Goal: Find specific page/section: Find specific page/section

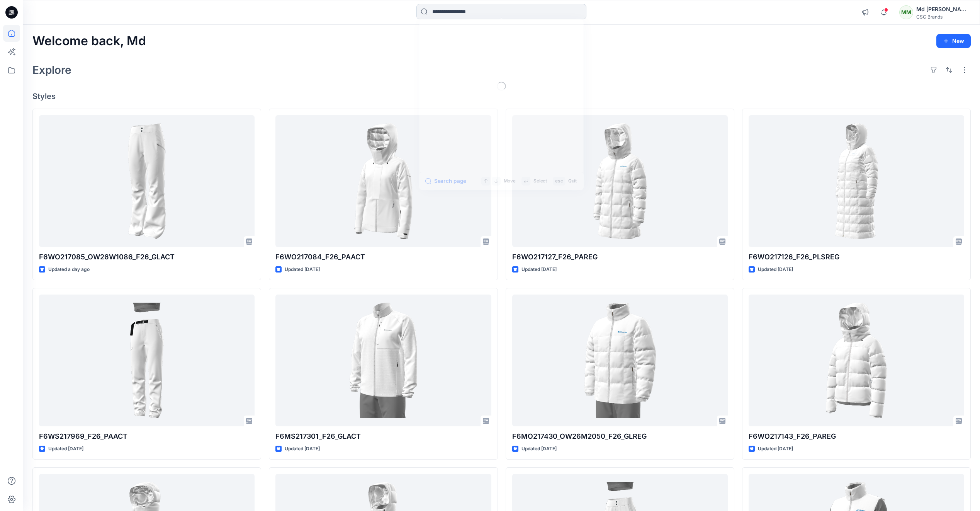
click at [462, 9] on input at bounding box center [502, 11] width 170 height 15
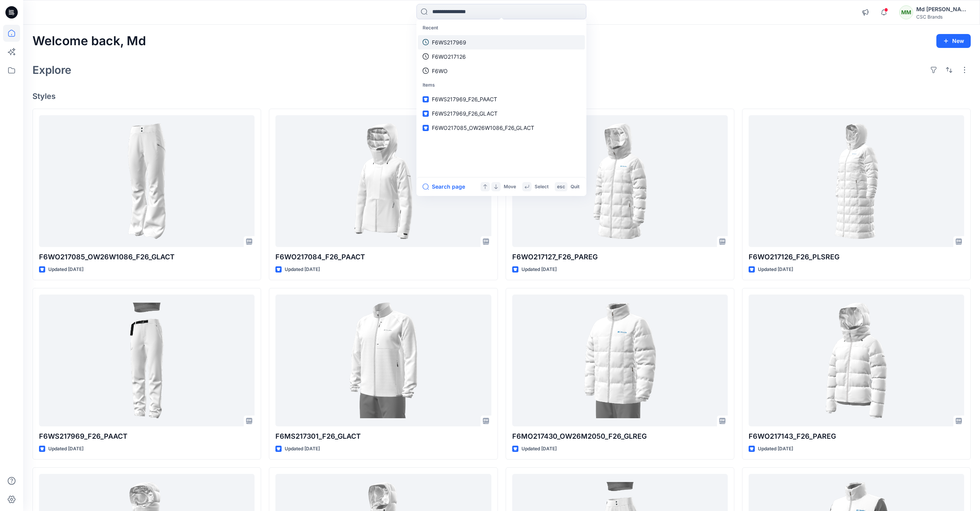
click at [464, 41] on p "F6WS217969" at bounding box center [449, 42] width 34 height 8
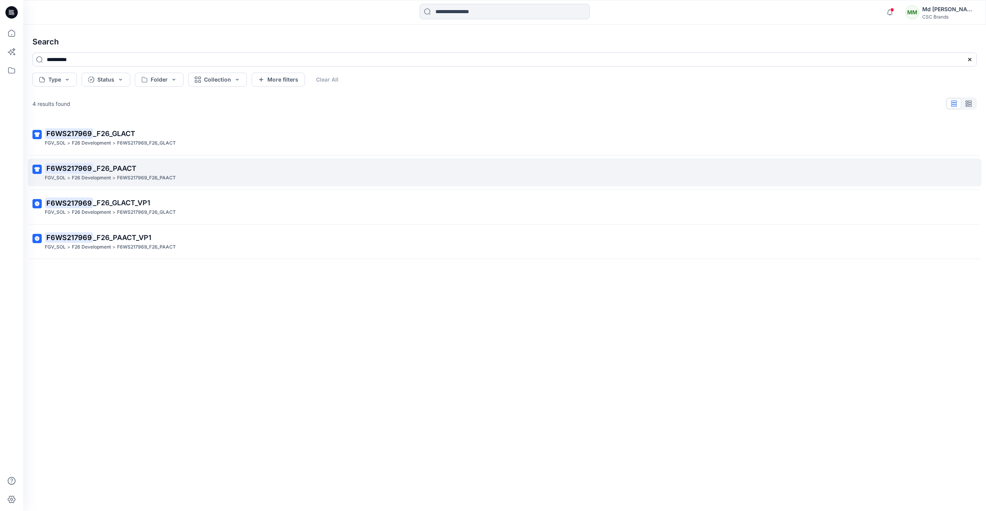
click at [113, 170] on span "_F26_PAACT" at bounding box center [114, 168] width 43 height 8
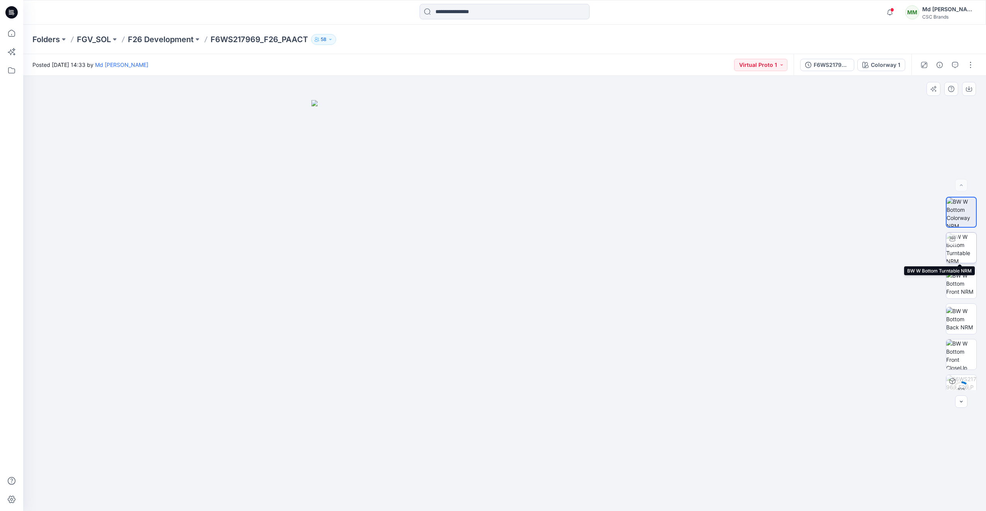
click at [958, 252] on img at bounding box center [961, 248] width 30 height 30
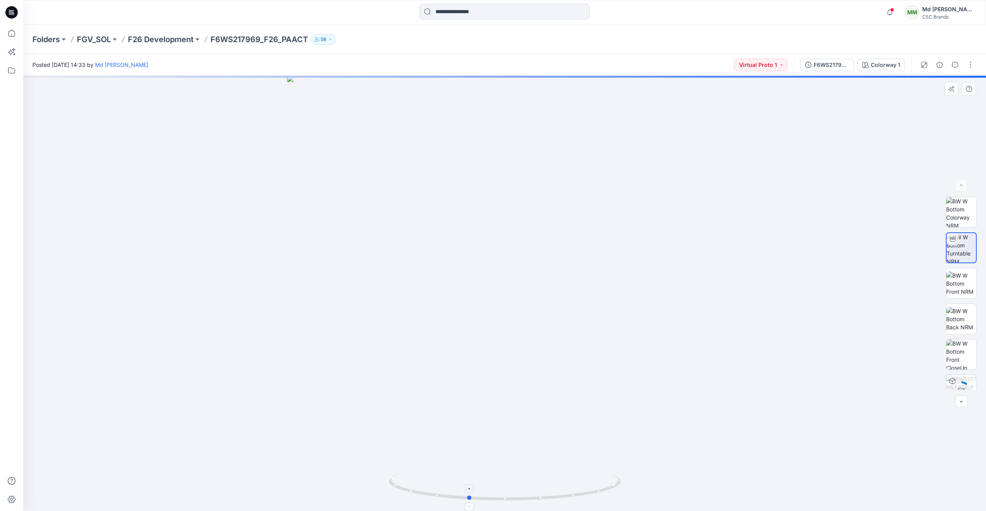
drag, startPoint x: 578, startPoint y: 496, endPoint x: 541, endPoint y: 496, distance: 37.5
click at [541, 496] on icon at bounding box center [506, 487] width 234 height 29
drag, startPoint x: 547, startPoint y: 510, endPoint x: 507, endPoint y: 506, distance: 40.5
click at [507, 506] on img at bounding box center [505, 491] width 232 height 37
drag, startPoint x: 523, startPoint y: 505, endPoint x: 499, endPoint y: 499, distance: 24.6
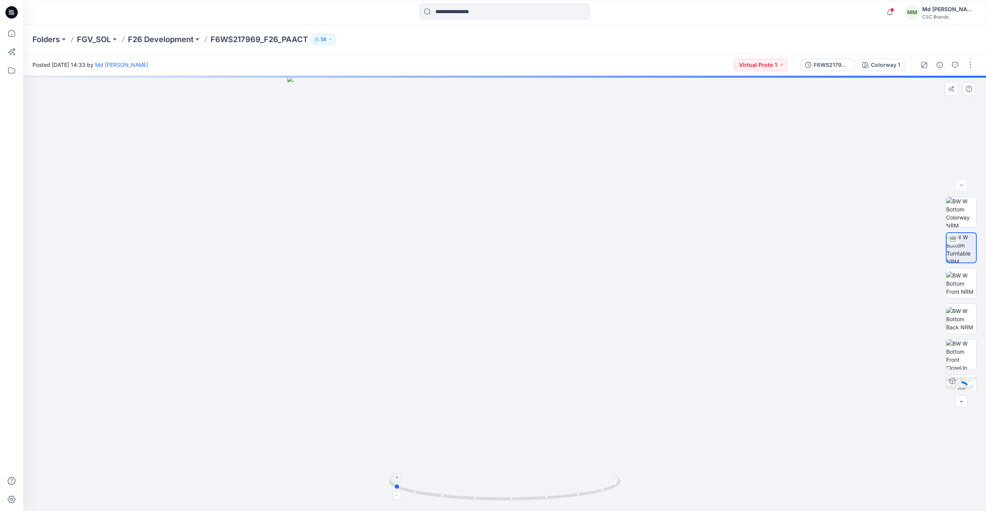
click at [499, 499] on div at bounding box center [504, 293] width 963 height 435
drag, startPoint x: 512, startPoint y: 502, endPoint x: 501, endPoint y: 498, distance: 12.0
click at [503, 499] on div at bounding box center [504, 293] width 963 height 435
drag, startPoint x: 501, startPoint y: 498, endPoint x: 515, endPoint y: 502, distance: 14.7
click at [515, 502] on icon at bounding box center [506, 487] width 234 height 29
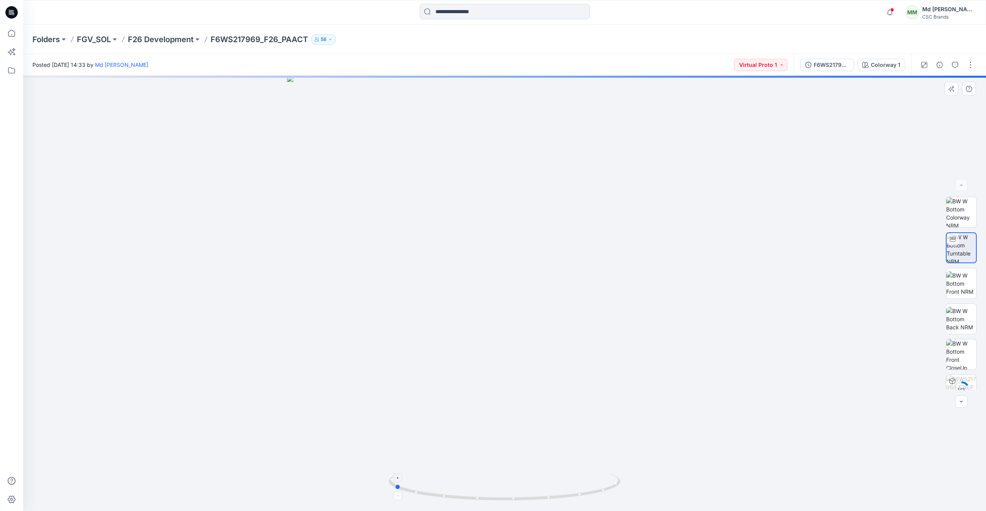
click at [515, 502] on icon at bounding box center [506, 487] width 234 height 29
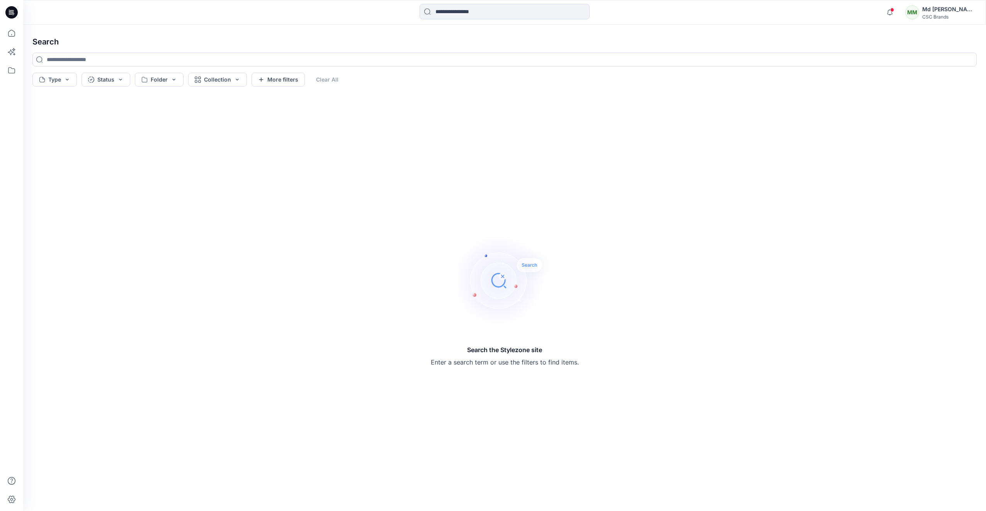
click at [12, 14] on icon at bounding box center [13, 14] width 3 height 0
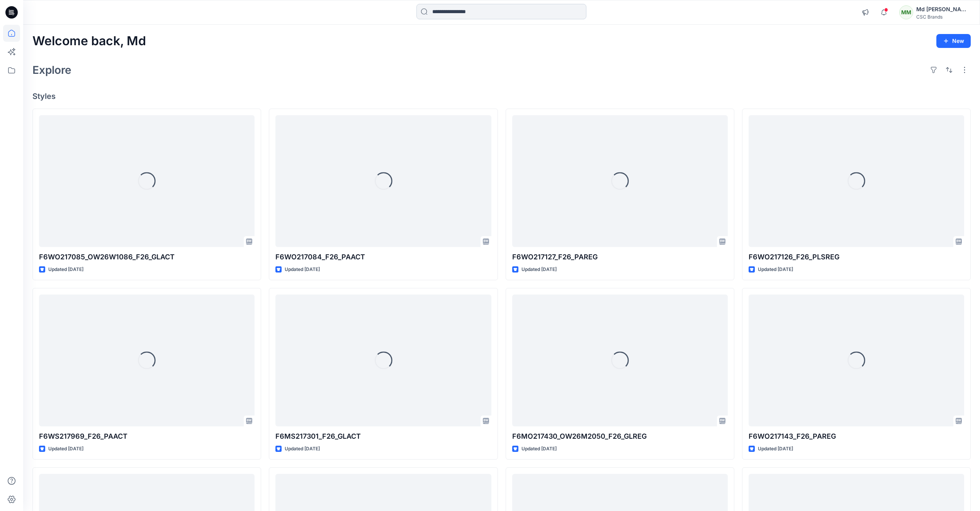
click at [451, 13] on input at bounding box center [502, 11] width 170 height 15
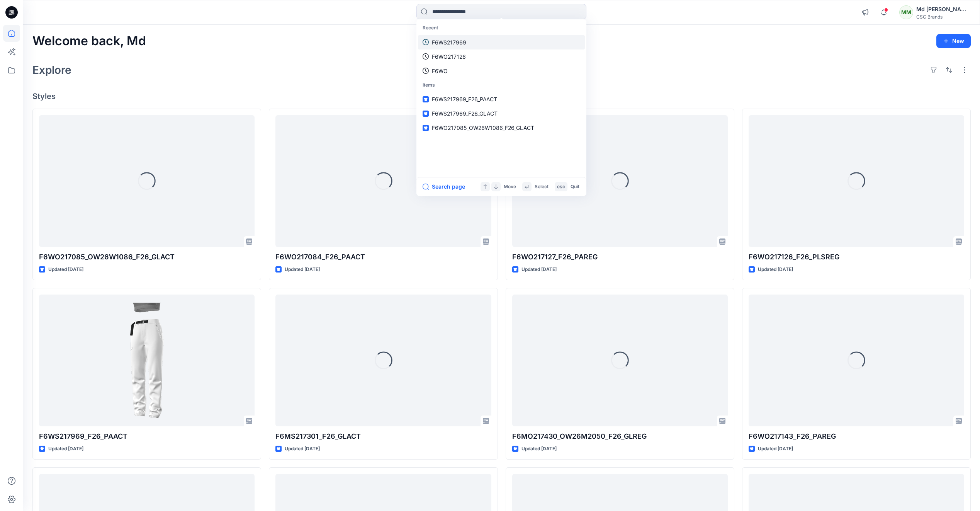
click at [459, 43] on p "F6WS217969" at bounding box center [449, 42] width 34 height 8
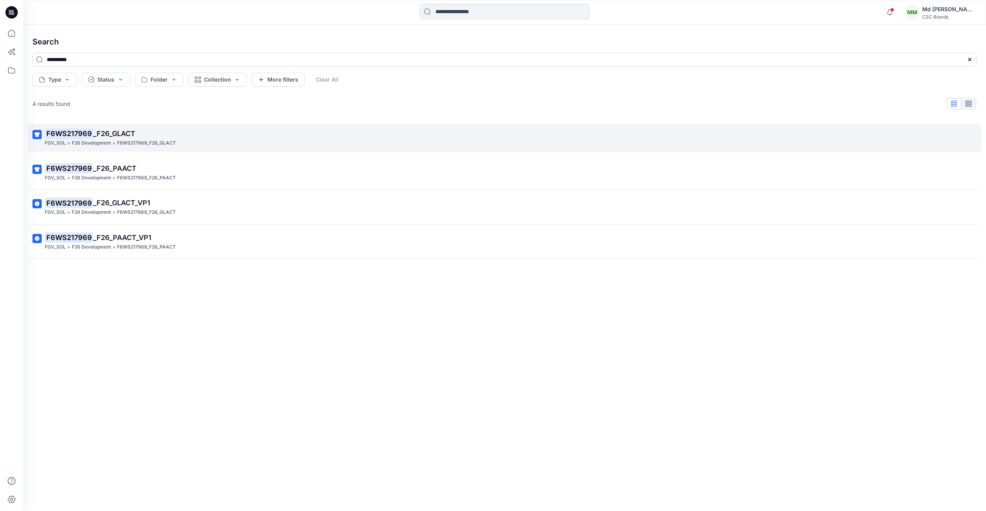
click at [118, 134] on span "_F26_GLACT" at bounding box center [114, 133] width 42 height 8
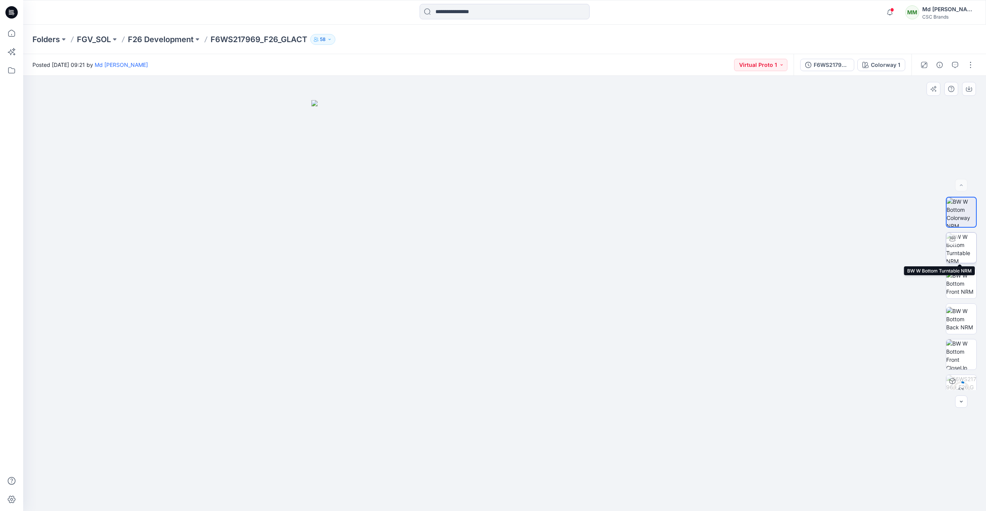
click at [963, 254] on img at bounding box center [961, 248] width 30 height 30
drag, startPoint x: 586, startPoint y: 491, endPoint x: 600, endPoint y: 453, distance: 40.7
click at [600, 453] on div at bounding box center [504, 293] width 963 height 435
